Goal: Task Accomplishment & Management: Complete application form

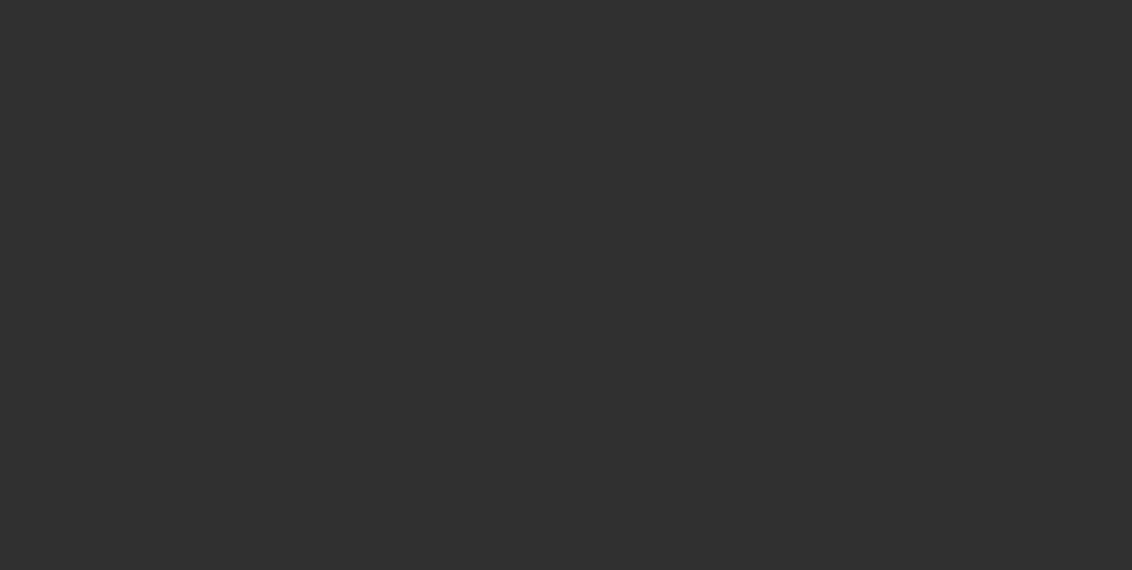
click at [700, 352] on div at bounding box center [566, 285] width 1132 height 570
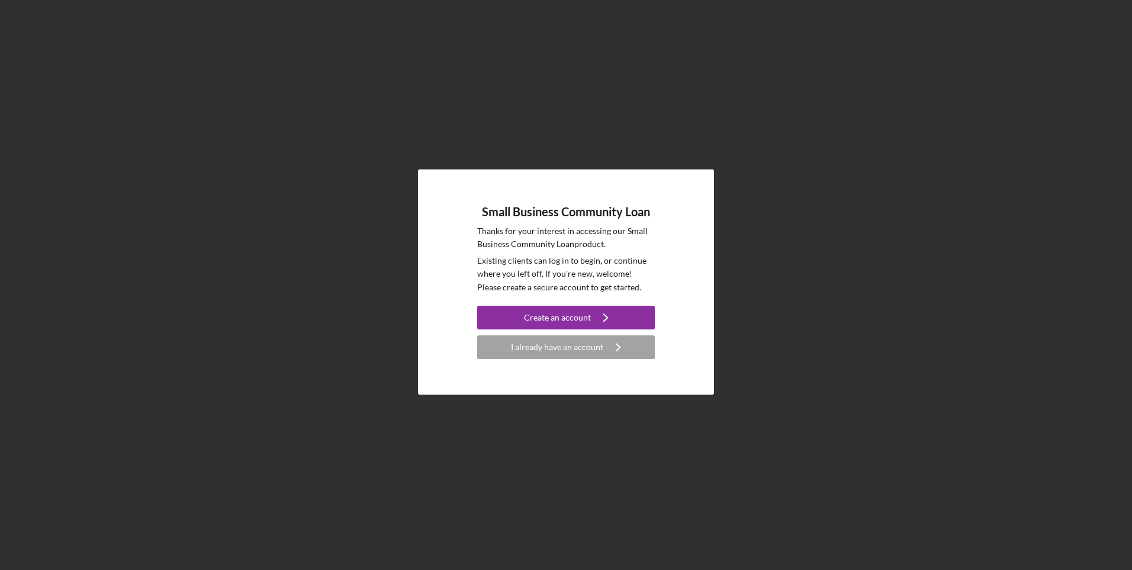
click at [541, 358] on div "I already have an account" at bounding box center [557, 347] width 92 height 24
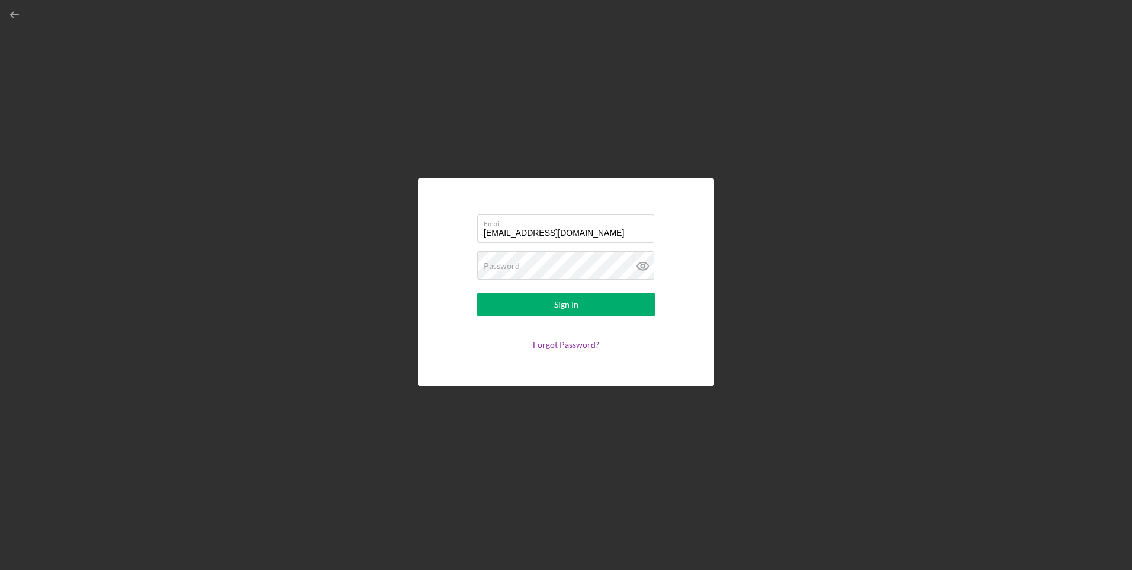
click at [541, 353] on form "Email [EMAIL_ADDRESS][DOMAIN_NAME] Password Sign In Forgot Password?" at bounding box center [566, 282] width 237 height 148
click at [513, 235] on input "[EMAIL_ADDRESS][DOMAIN_NAME]" at bounding box center [565, 228] width 177 height 28
type input "a"
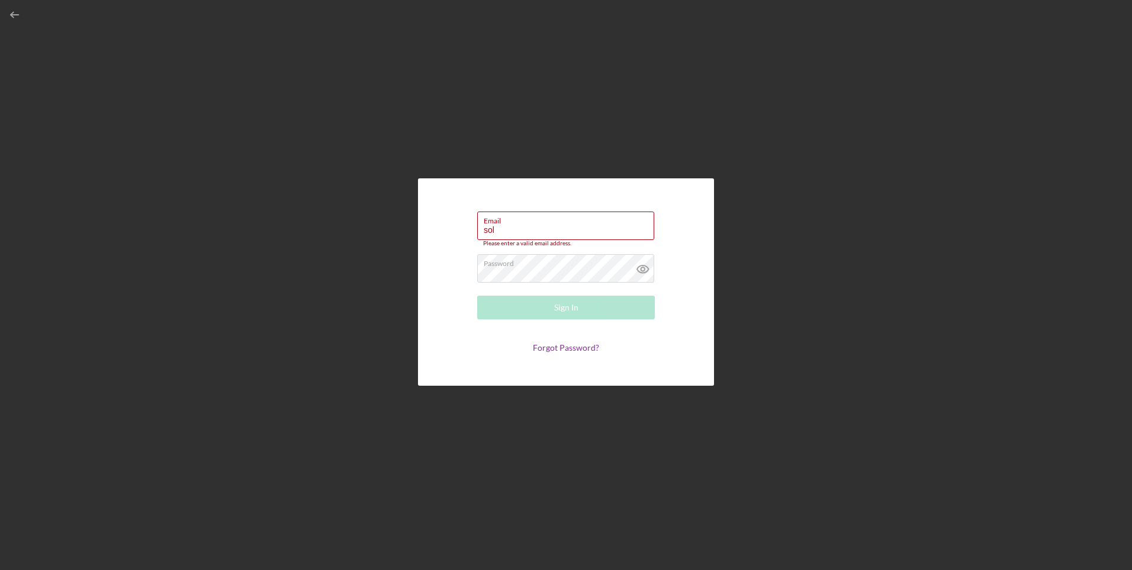
type input "[EMAIL_ADDRESS][DOMAIN_NAME]"
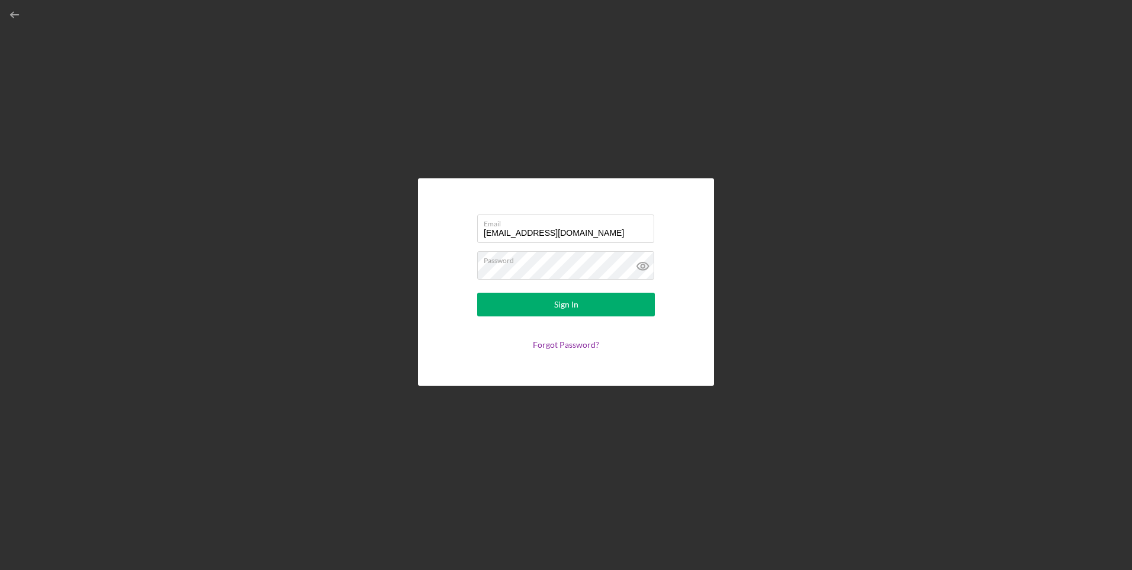
click at [529, 299] on button "Sign In" at bounding box center [566, 305] width 178 height 24
